Goal: Information Seeking & Learning: Learn about a topic

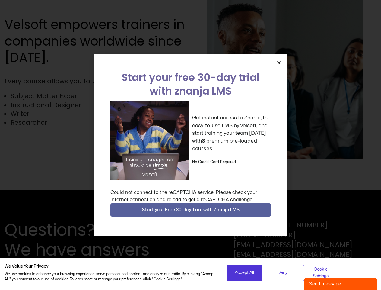
click at [190, 145] on div "Get instant access to Znanja, the easy-to-use LMS by velsoft, and start trainin…" at bounding box center [190, 140] width 160 height 79
click at [244, 272] on span "Accept All" at bounding box center [244, 272] width 19 height 7
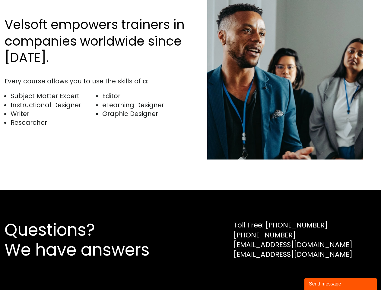
click at [282, 272] on div "Questions? We have answers Toll Free: 1-800-730-7115 1-902-755-1884 sales@velso…" at bounding box center [190, 239] width 381 height 100
click at [321, 272] on div "Questions? We have answers Toll Free: 1-800-730-7115 1-902-755-1884 sales@velso…" at bounding box center [190, 239] width 381 height 100
